Goal: Complete application form

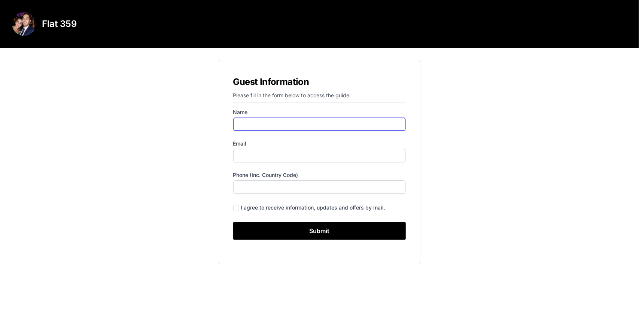
click at [294, 120] on input "Name" at bounding box center [319, 124] width 173 height 13
type input "[PERSON_NAME]"
type input "[EMAIL_ADDRESS][DOMAIN_NAME]"
type input "07985487761"
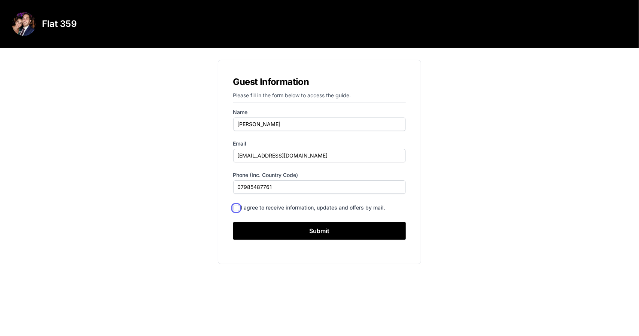
click at [235, 207] on input "checkbox" at bounding box center [236, 208] width 6 height 6
checkbox input "true"
click at [195, 197] on div "Guest Information Please fill in the form below to access the guide. Name [PERS…" at bounding box center [320, 162] width 336 height 217
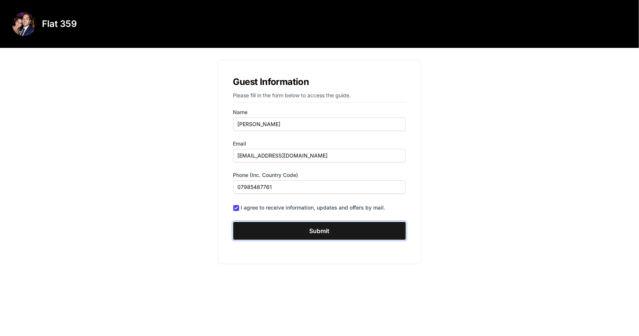
click at [256, 232] on input "Submit" at bounding box center [319, 231] width 173 height 18
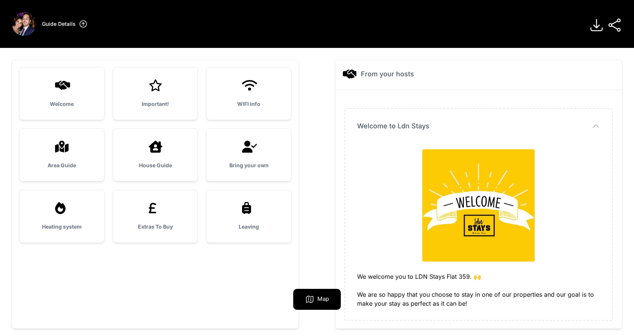
click at [236, 155] on div "Bring your own" at bounding box center [248, 155] width 85 height 52
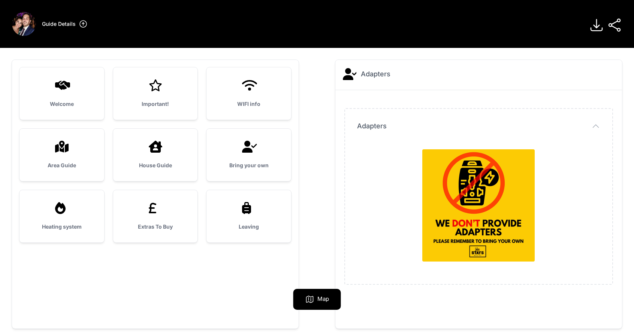
click at [180, 154] on div "House Guide" at bounding box center [155, 155] width 85 height 52
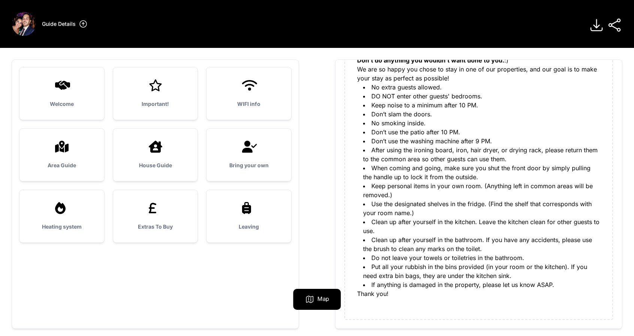
scroll to position [127, 0]
click at [171, 209] on div at bounding box center [155, 208] width 61 height 12
click at [163, 214] on div "Extras To Buy" at bounding box center [155, 216] width 85 height 52
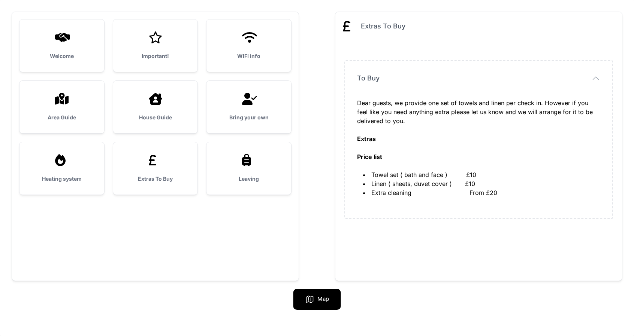
scroll to position [0, 0]
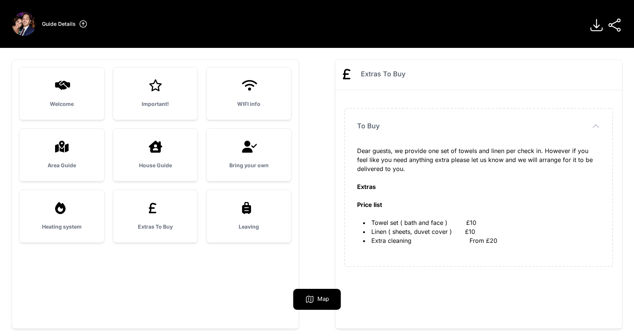
click at [258, 209] on icon at bounding box center [249, 208] width 18 height 12
click at [60, 199] on div "Heating system" at bounding box center [61, 216] width 85 height 52
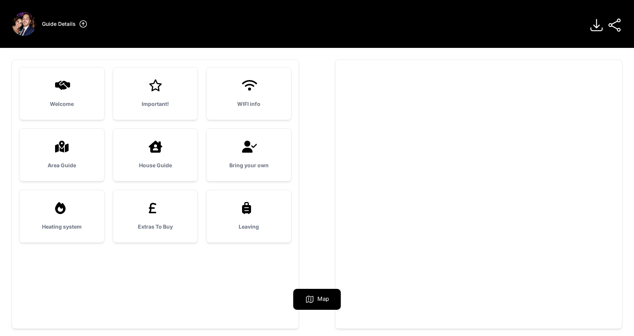
click at [593, 34] on div at bounding box center [596, 25] width 21 height 22
click at [593, 27] on icon at bounding box center [596, 25] width 15 height 15
click at [49, 21] on h3 "Guide Details" at bounding box center [59, 23] width 34 height 7
